Goal: Transaction & Acquisition: Purchase product/service

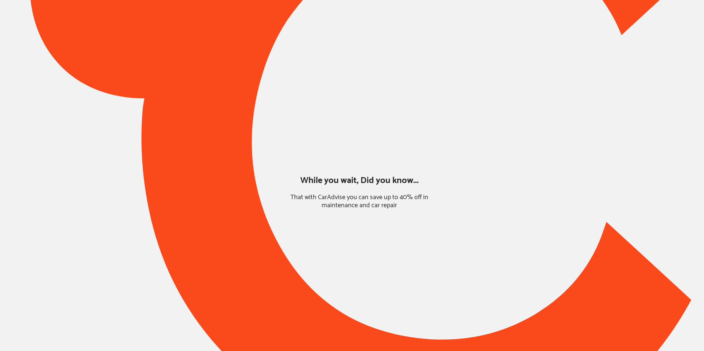
type input "*****"
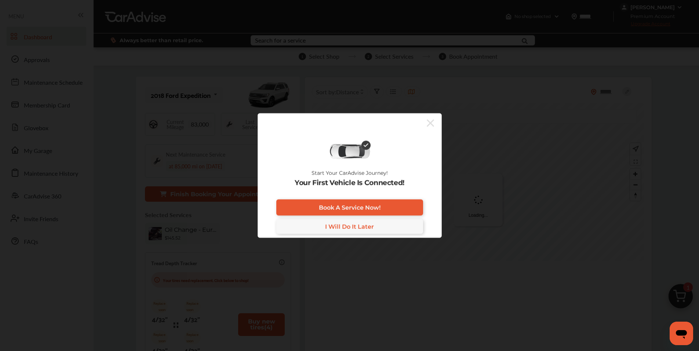
drag, startPoint x: 426, startPoint y: 121, endPoint x: 433, endPoint y: 129, distance: 11.2
click at [426, 122] on div at bounding box center [346, 123] width 176 height 12
click at [429, 125] on icon at bounding box center [430, 123] width 7 height 12
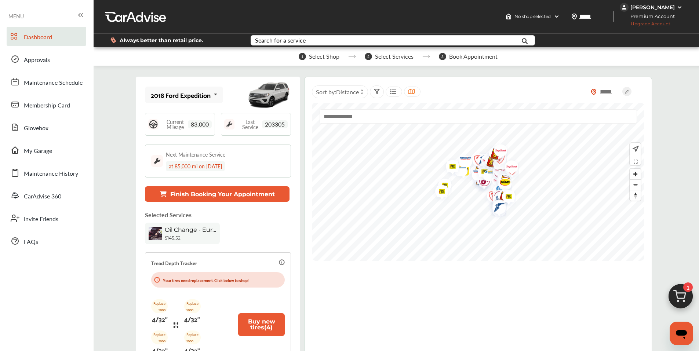
click at [687, 295] on img at bounding box center [680, 298] width 35 height 35
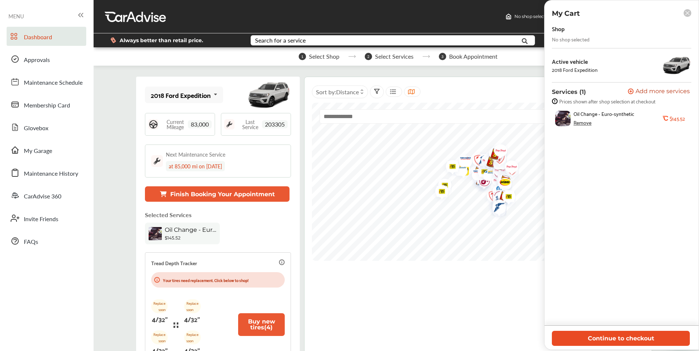
click at [626, 338] on button "Continue to checkout" at bounding box center [621, 338] width 138 height 15
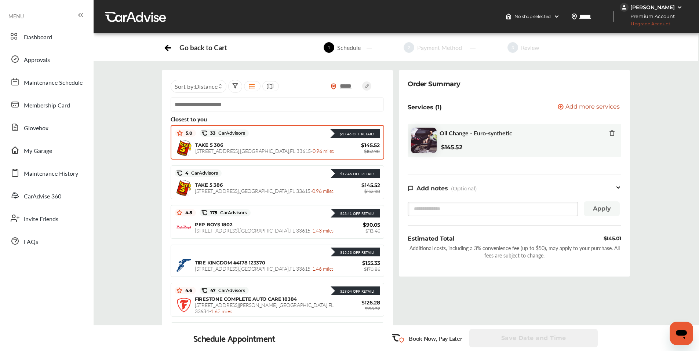
click at [268, 143] on div "TAKE 5 386 [STREET_ADDRESS] - 0.96 miles" at bounding box center [265, 148] width 140 height 12
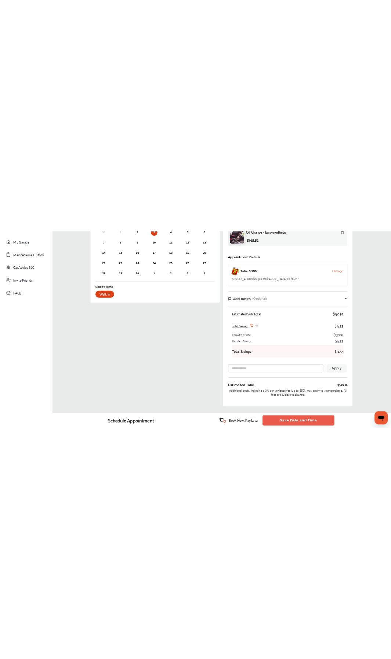
scroll to position [1, 0]
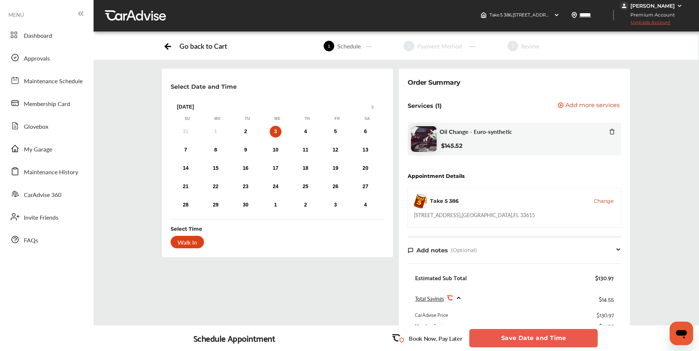
click at [603, 200] on span "Change" at bounding box center [603, 200] width 20 height 7
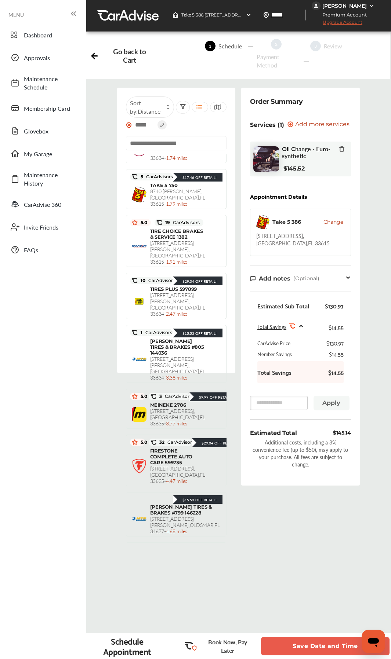
scroll to position [292, 0]
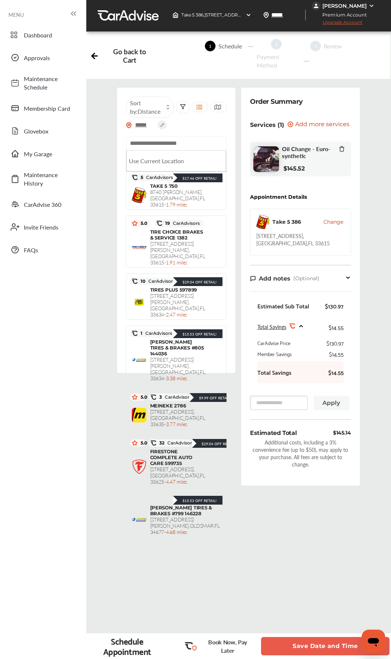
click at [169, 143] on input "text" at bounding box center [176, 143] width 101 height 14
paste input "**********"
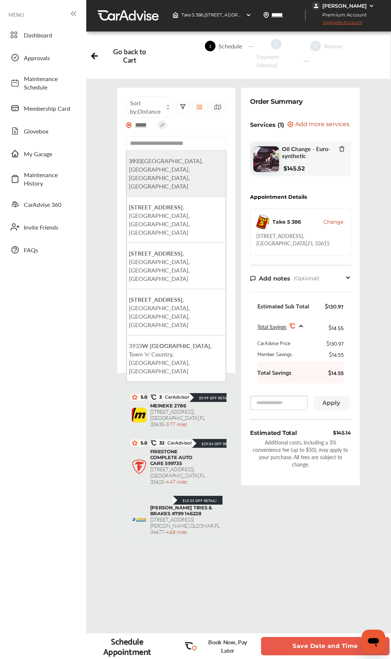
click at [197, 164] on span "[STREET_ADDRESS]" at bounding box center [166, 174] width 74 height 34
type input "**********"
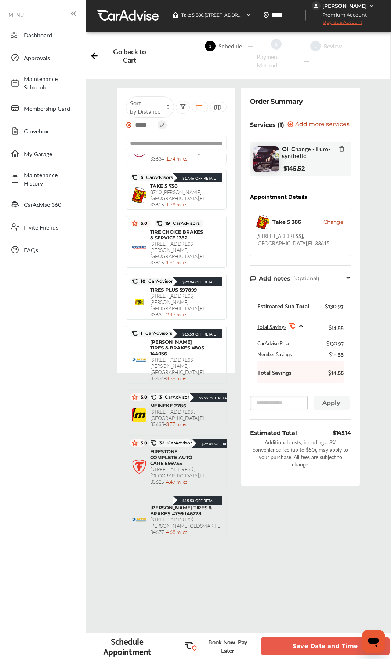
scroll to position [293, 0]
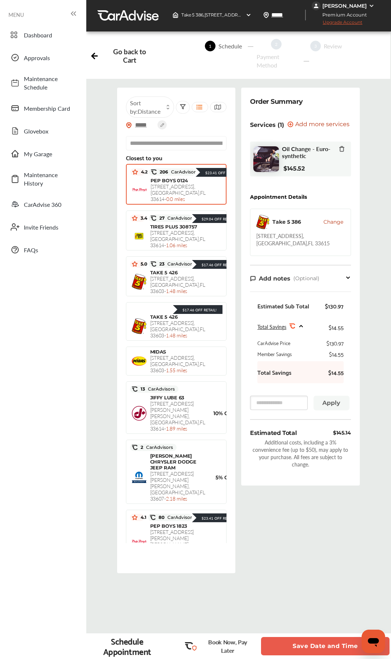
click at [180, 189] on span "[STREET_ADDRESS] - 0.0 miles" at bounding box center [177, 193] width 55 height 20
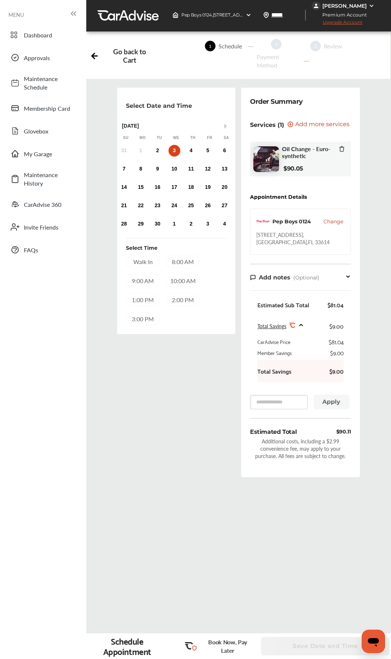
click at [174, 150] on div "3" at bounding box center [174, 151] width 12 height 12
click at [180, 264] on div "8:00 AM" at bounding box center [183, 261] width 34 height 13
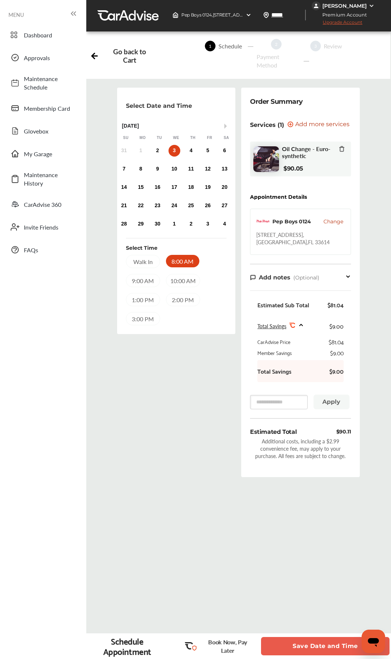
click at [187, 281] on div "10:00 AM" at bounding box center [183, 280] width 34 height 13
click at [319, 351] on button "Save Date and Time" at bounding box center [325, 646] width 128 height 18
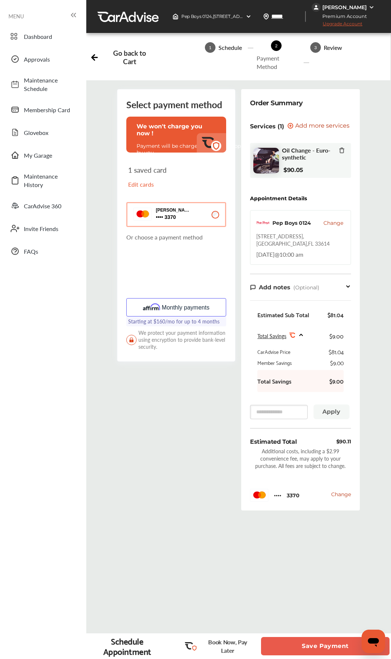
click at [342, 149] on icon at bounding box center [341, 149] width 4 height 0
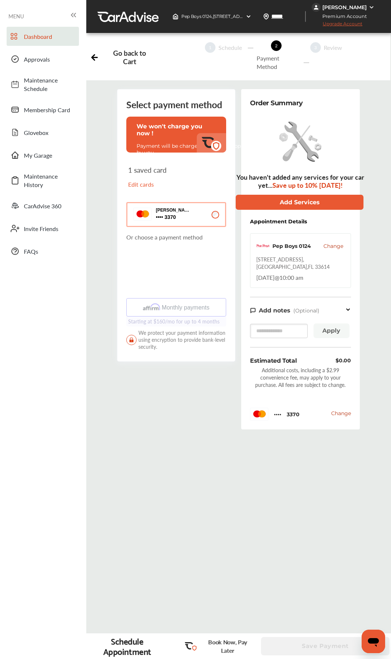
click at [41, 39] on span "Dashboard" at bounding box center [49, 36] width 51 height 8
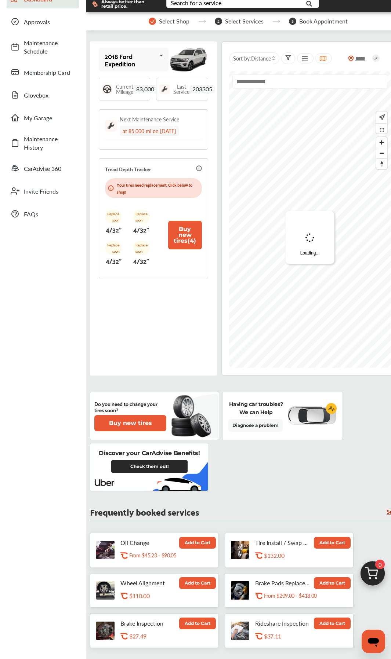
scroll to position [73, 0]
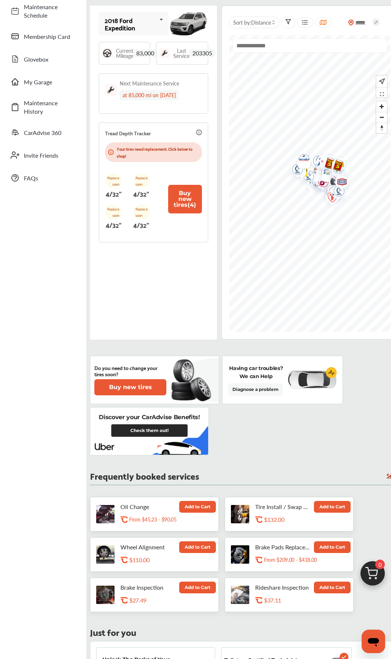
click at [197, 351] on button "Add to Cart" at bounding box center [197, 507] width 37 height 12
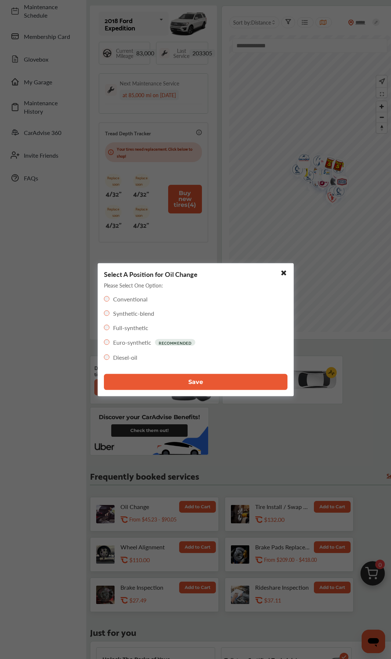
click at [126, 330] on label "Full-synthetic" at bounding box center [130, 327] width 35 height 8
click at [165, 351] on button "Save" at bounding box center [195, 382] width 183 height 16
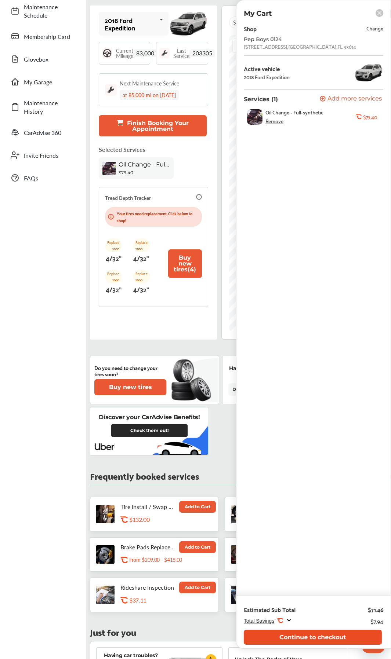
click at [327, 351] on button "Continue to checkout" at bounding box center [313, 637] width 138 height 15
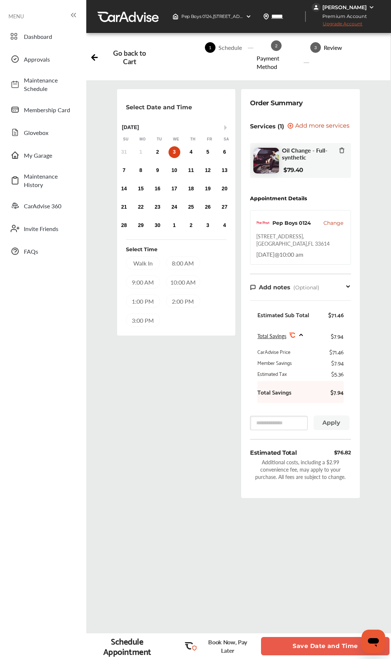
click at [326, 351] on button "Save Date and Time" at bounding box center [325, 646] width 128 height 18
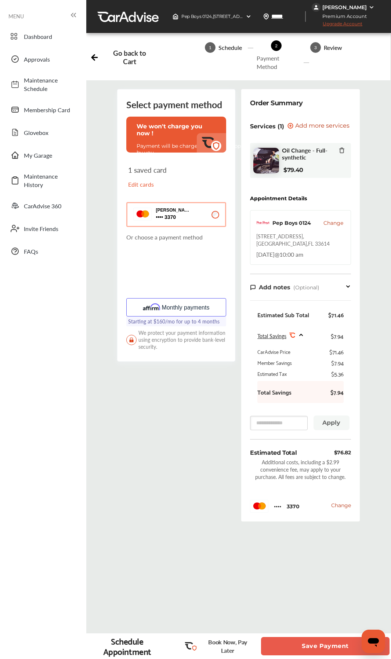
click at [326, 351] on button "Save Payment" at bounding box center [325, 646] width 128 height 18
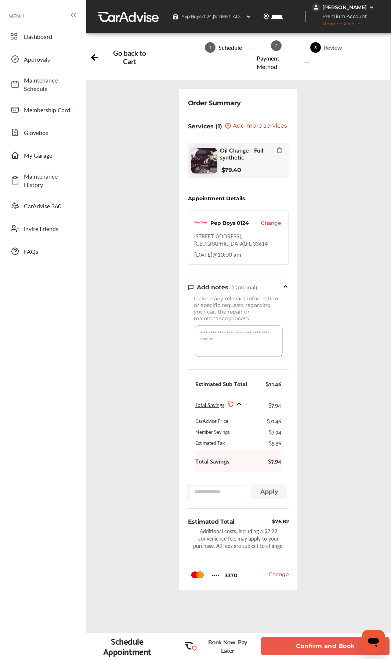
click at [326, 351] on button "Confirm and Book" at bounding box center [325, 646] width 128 height 18
